Goal: Information Seeking & Learning: Learn about a topic

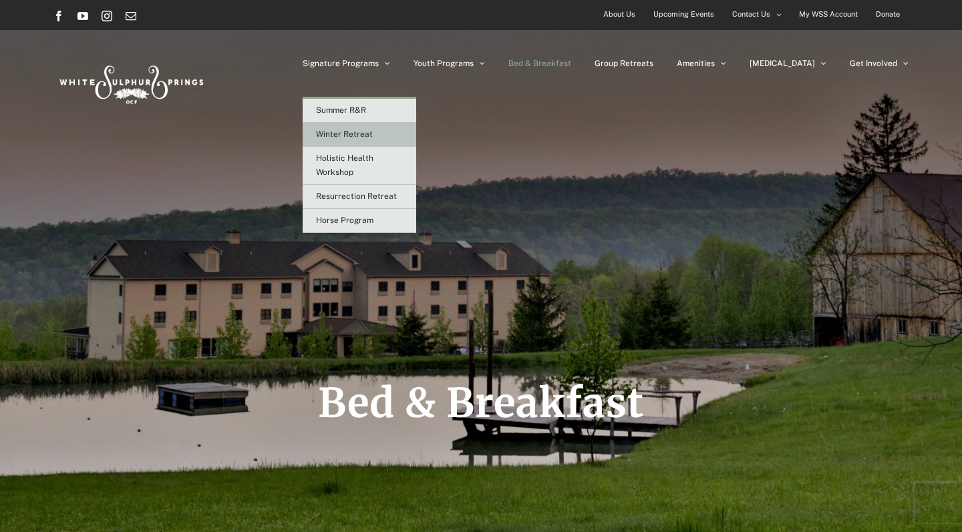
click at [373, 131] on span "Winter Retreat" at bounding box center [344, 134] width 57 height 9
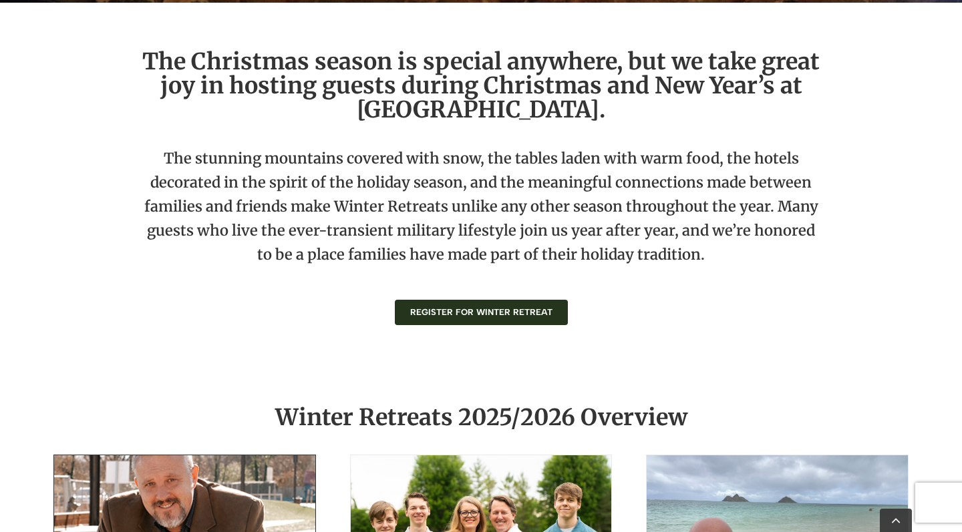
scroll to position [544, 0]
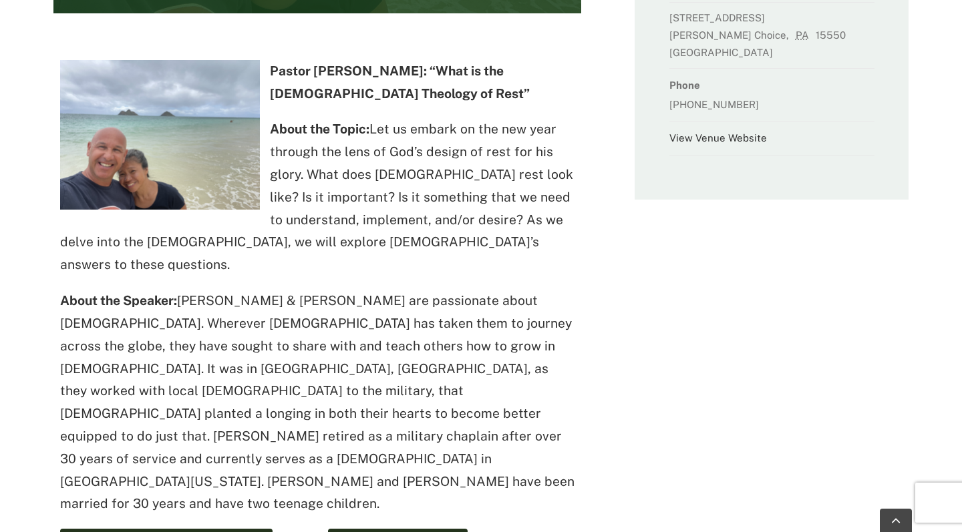
scroll to position [556, 0]
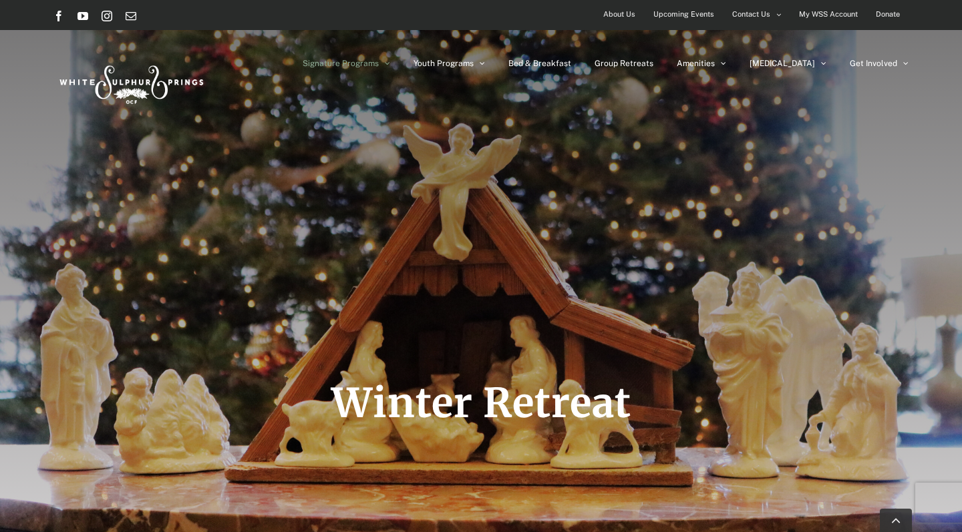
scroll to position [818, 0]
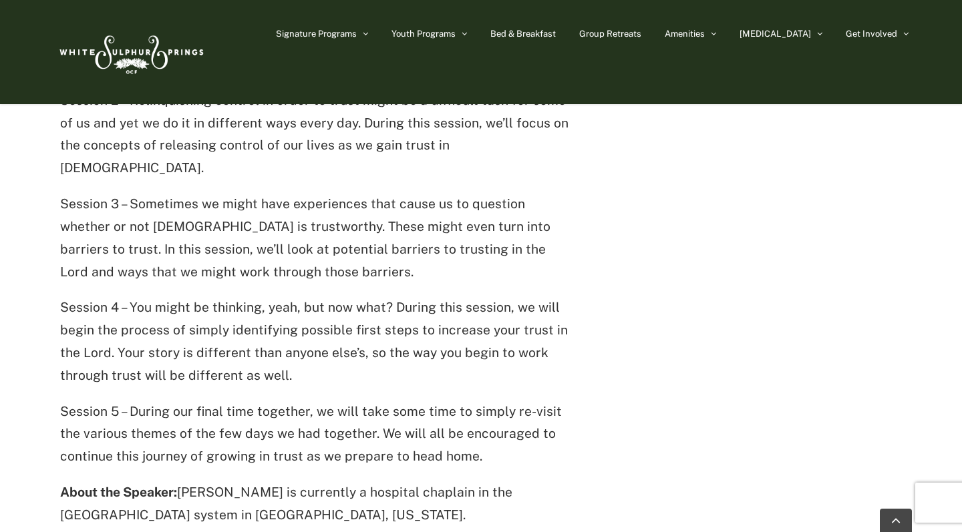
scroll to position [769, 0]
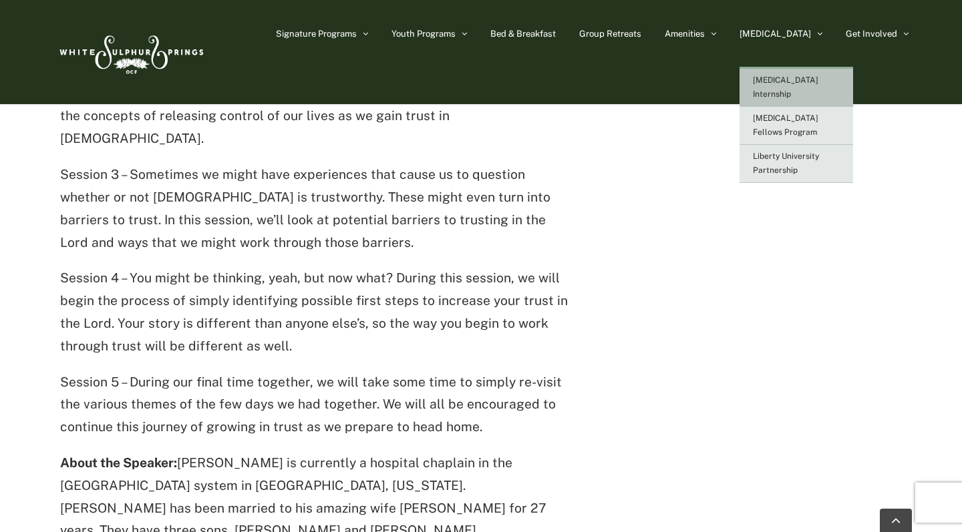
click at [814, 75] on link "[MEDICAL_DATA] Internship" at bounding box center [796, 88] width 114 height 38
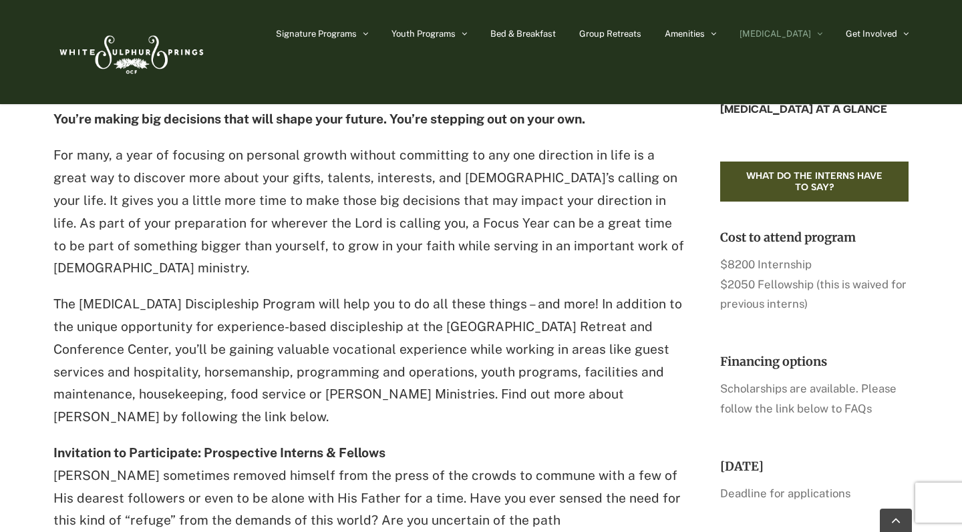
scroll to position [451, 0]
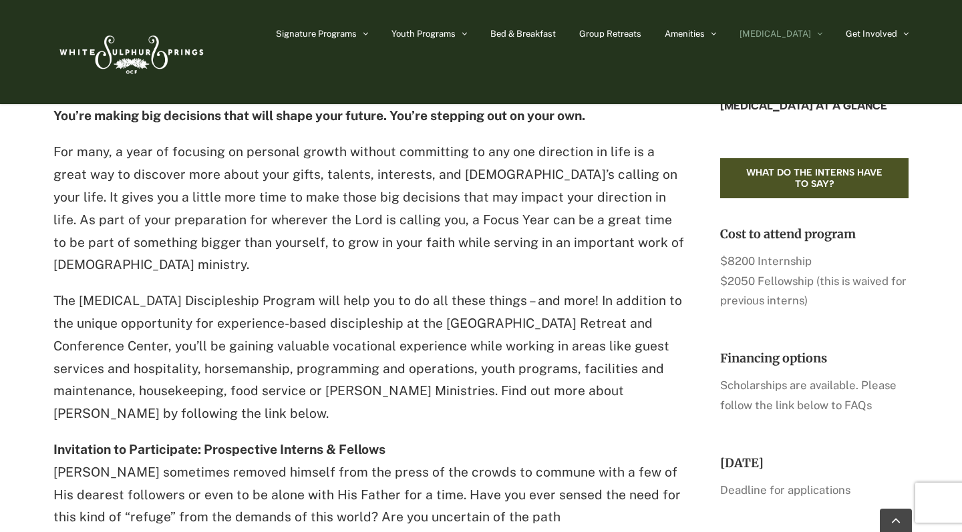
click at [503, 201] on p "For many, a year of focusing on personal growth without committing to any one d…" at bounding box center [369, 209] width 632 height 136
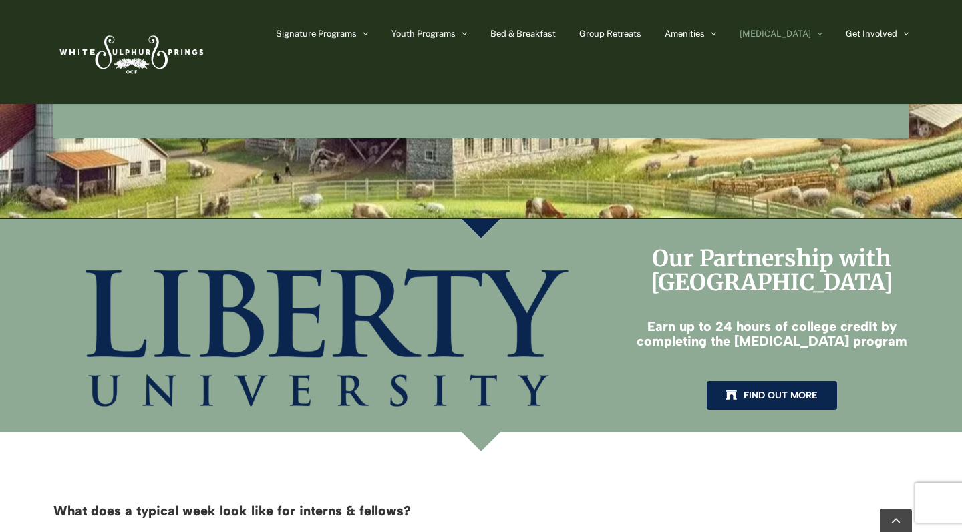
scroll to position [2455, 0]
